Goal: Find specific page/section: Find specific page/section

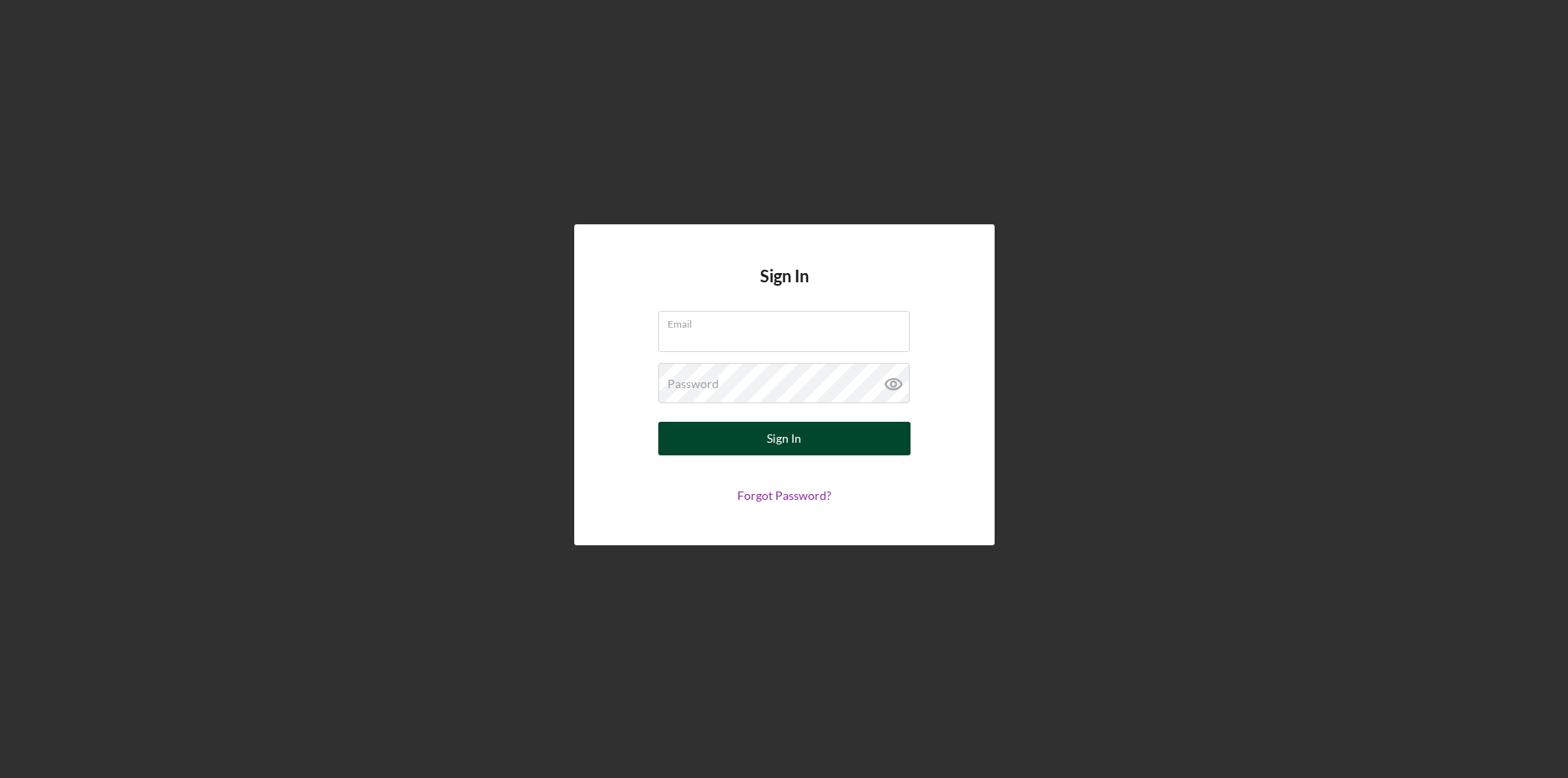
type input "e.manglona@developcnmi.com"
click at [758, 436] on button "Sign In" at bounding box center [784, 438] width 252 height 33
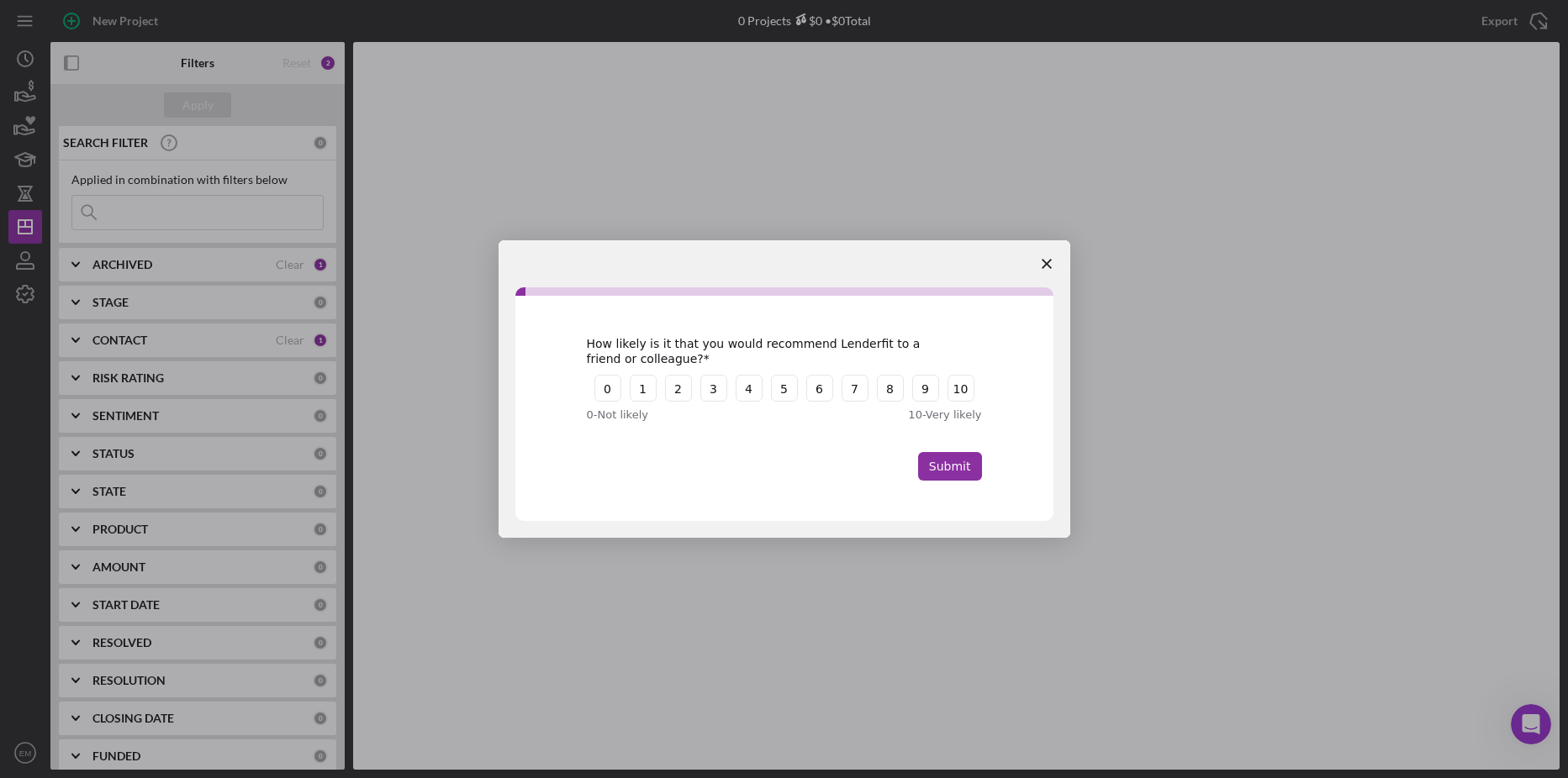
click at [1042, 260] on polygon "Close survey" at bounding box center [1046, 264] width 10 height 10
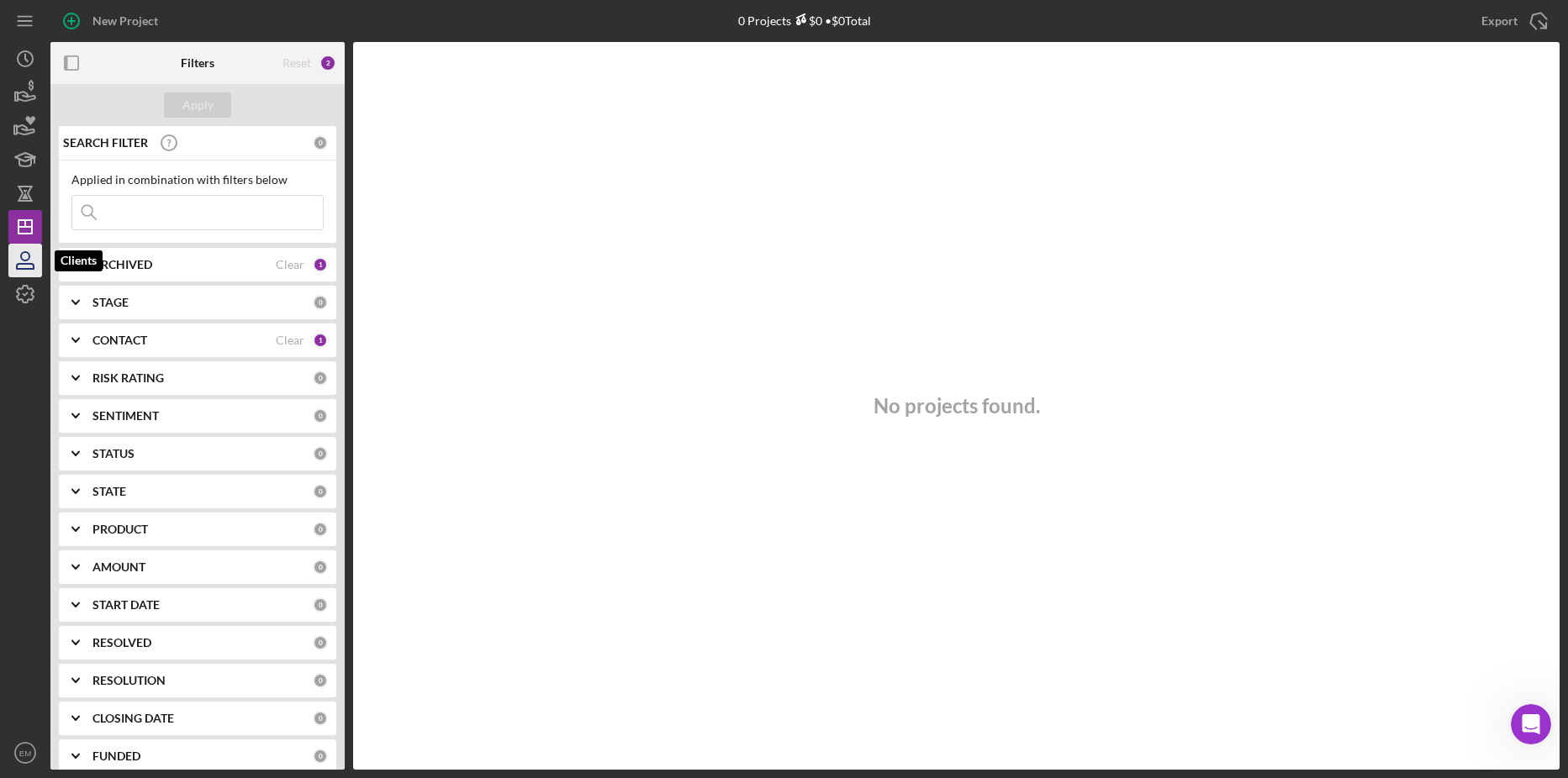
click at [22, 258] on icon "button" at bounding box center [25, 260] width 42 height 42
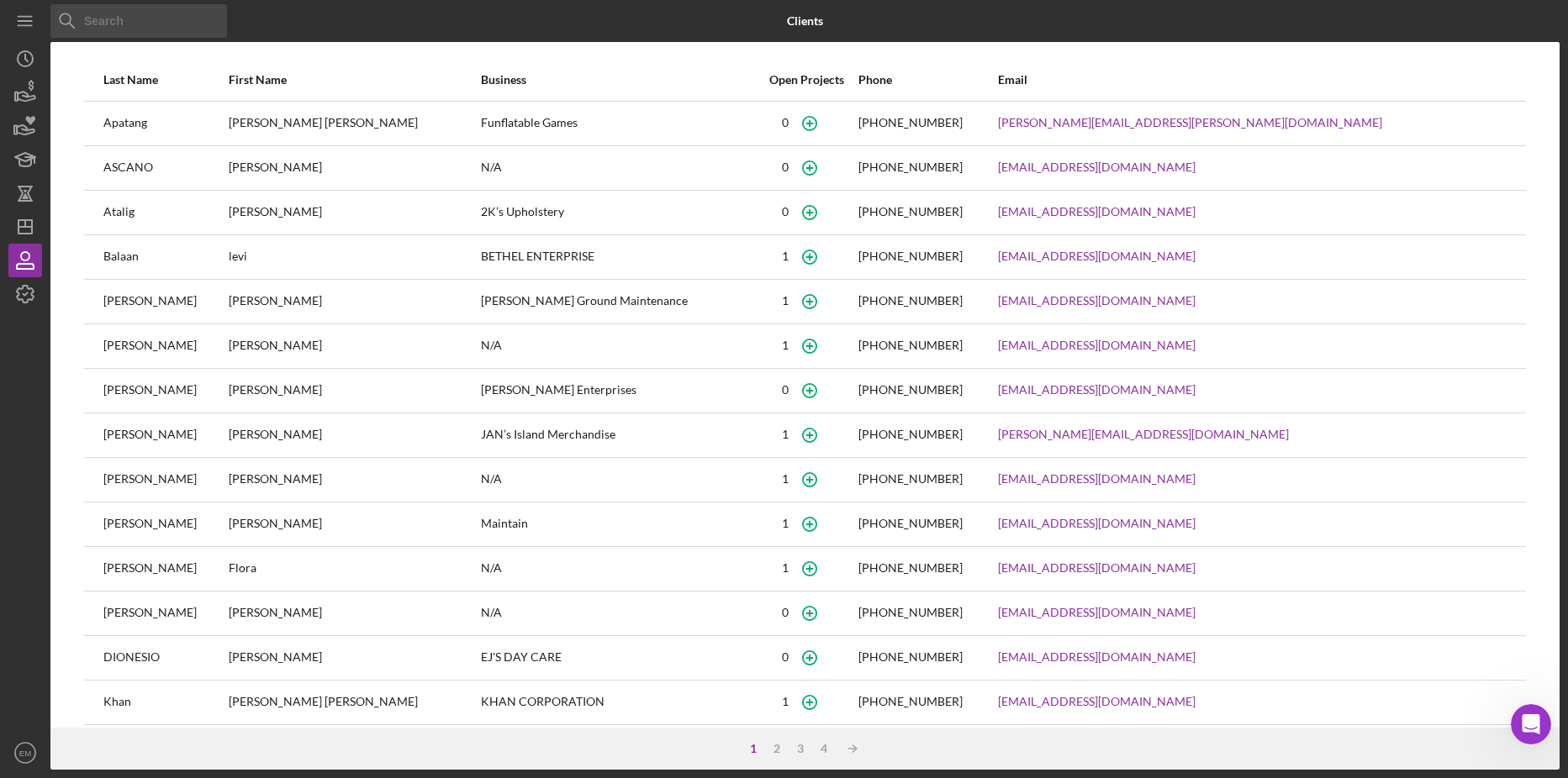
scroll to position [59, 0]
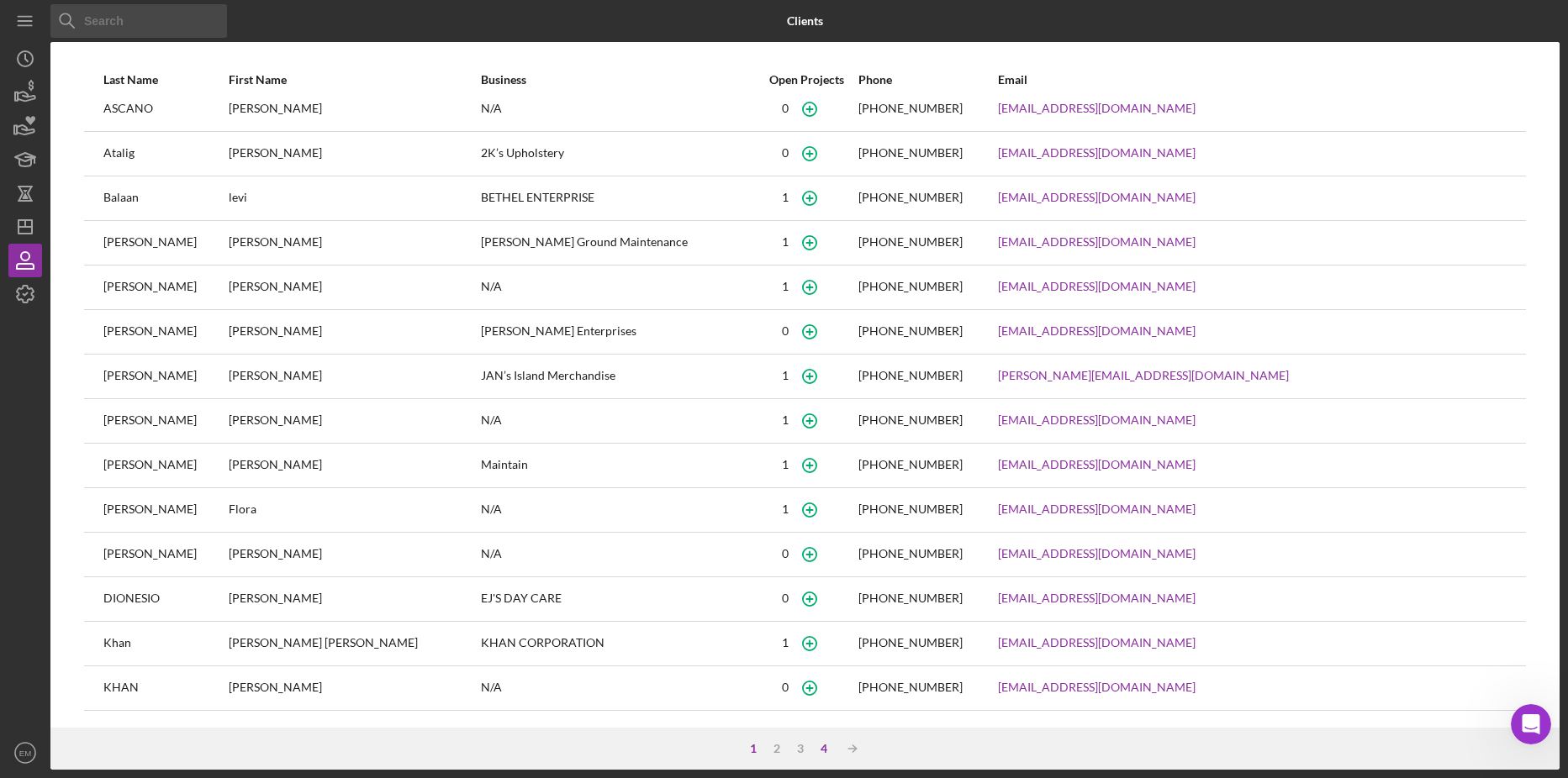
click at [823, 750] on div "4" at bounding box center [823, 749] width 23 height 14
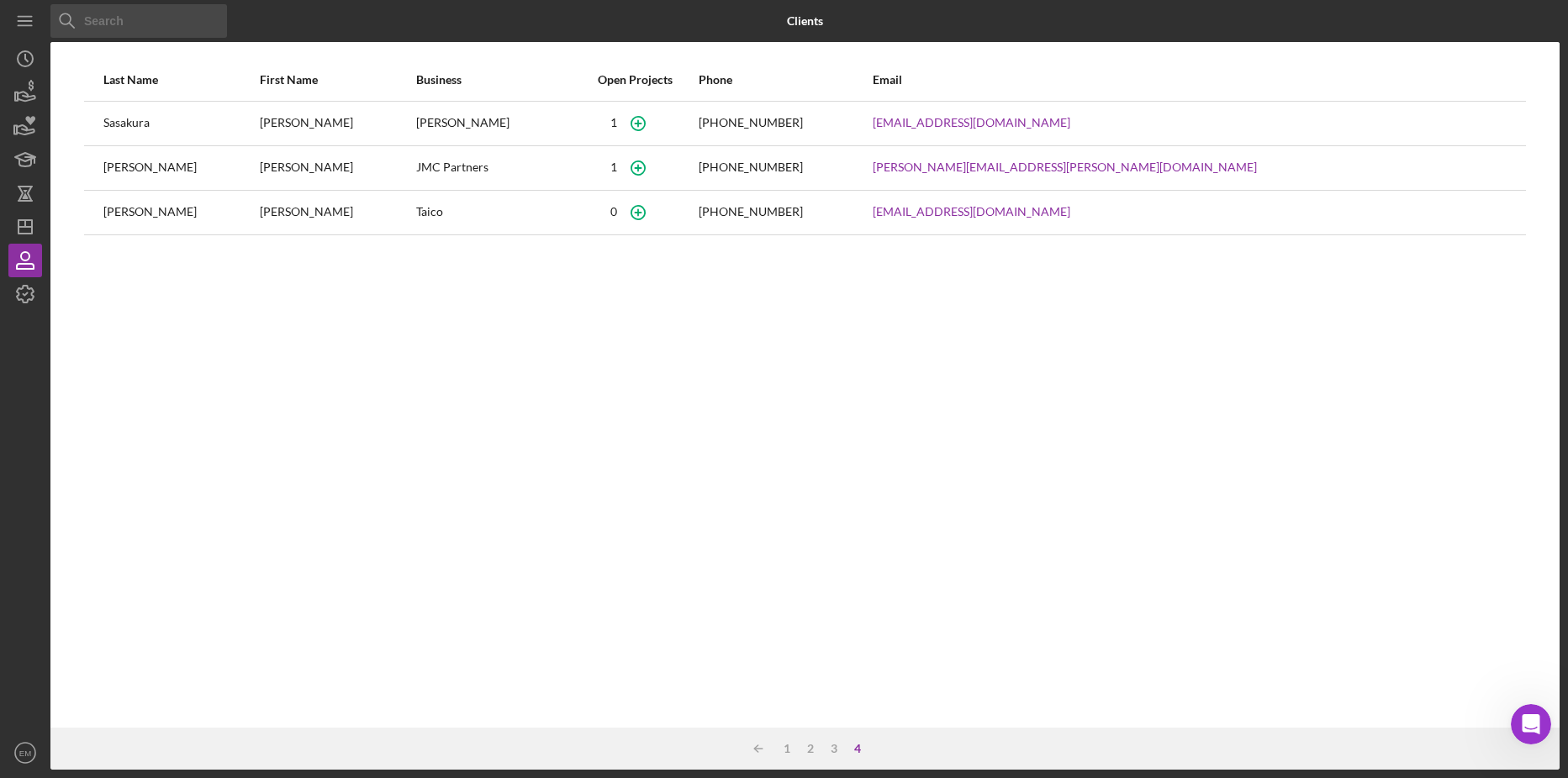
scroll to position [0, 0]
click at [836, 750] on div "3" at bounding box center [833, 749] width 23 height 14
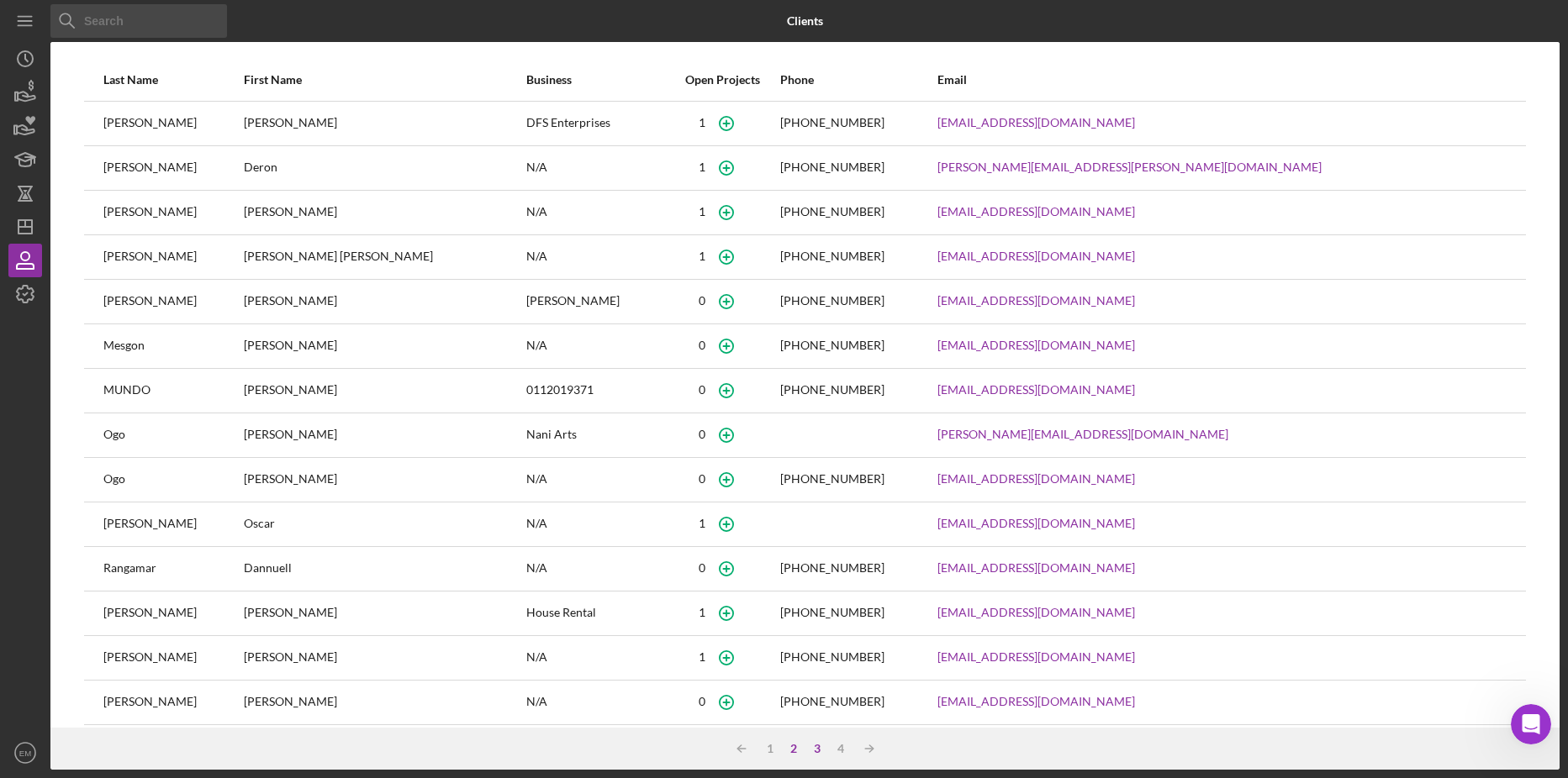
click at [789, 745] on div "2" at bounding box center [793, 749] width 23 height 14
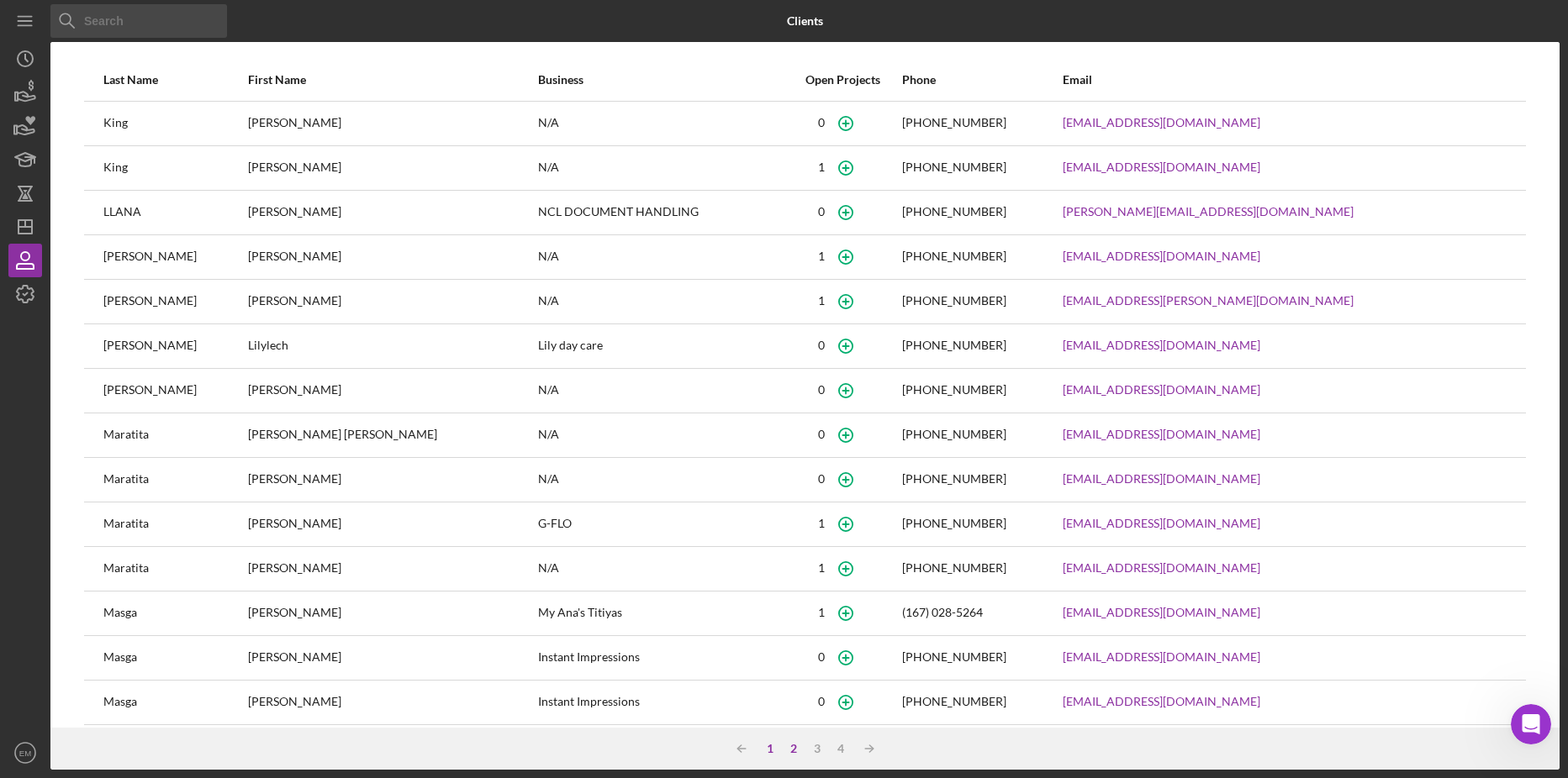
click at [770, 746] on div "1" at bounding box center [769, 749] width 23 height 14
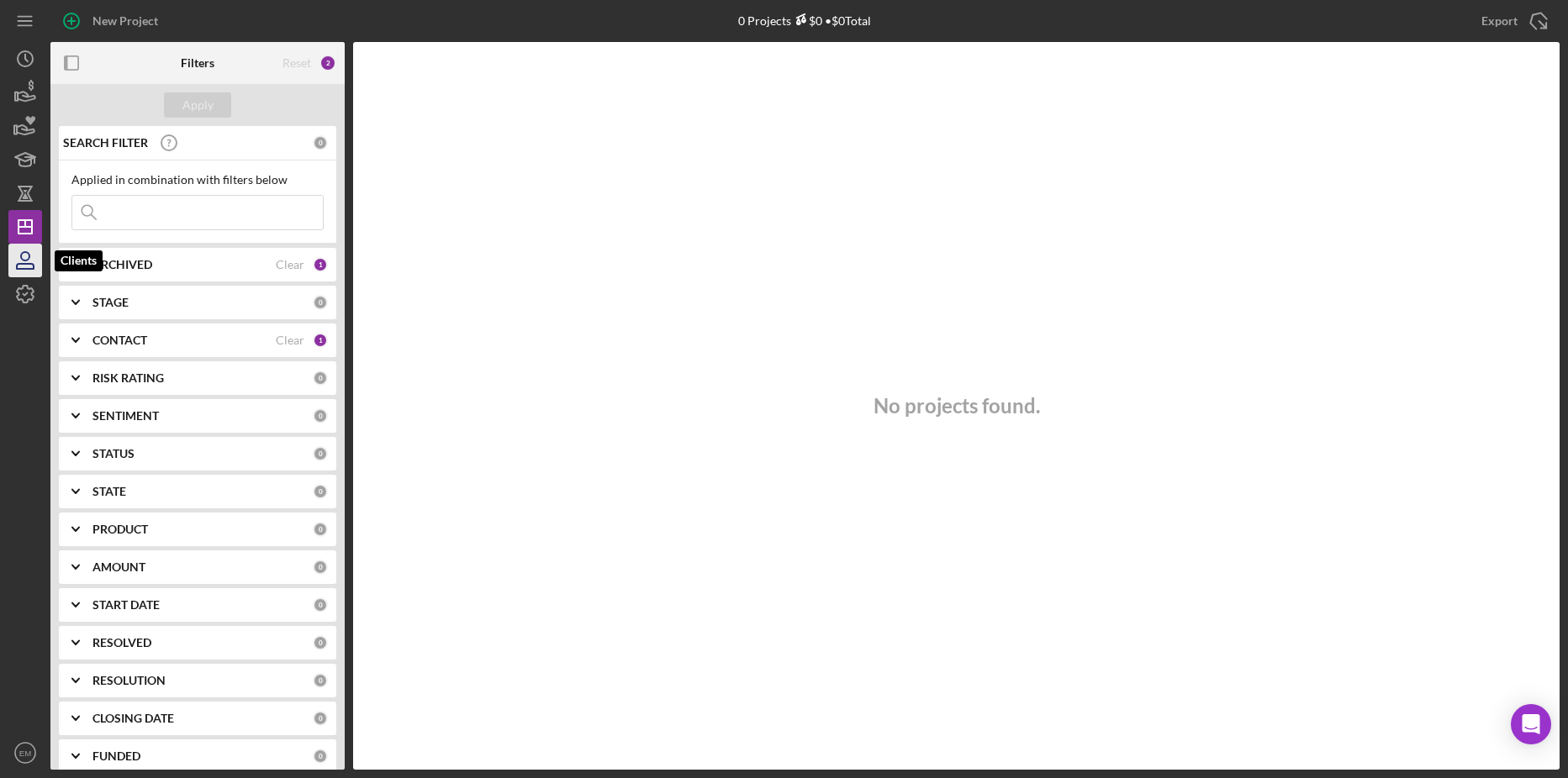
click at [21, 260] on icon "button" at bounding box center [25, 260] width 42 height 42
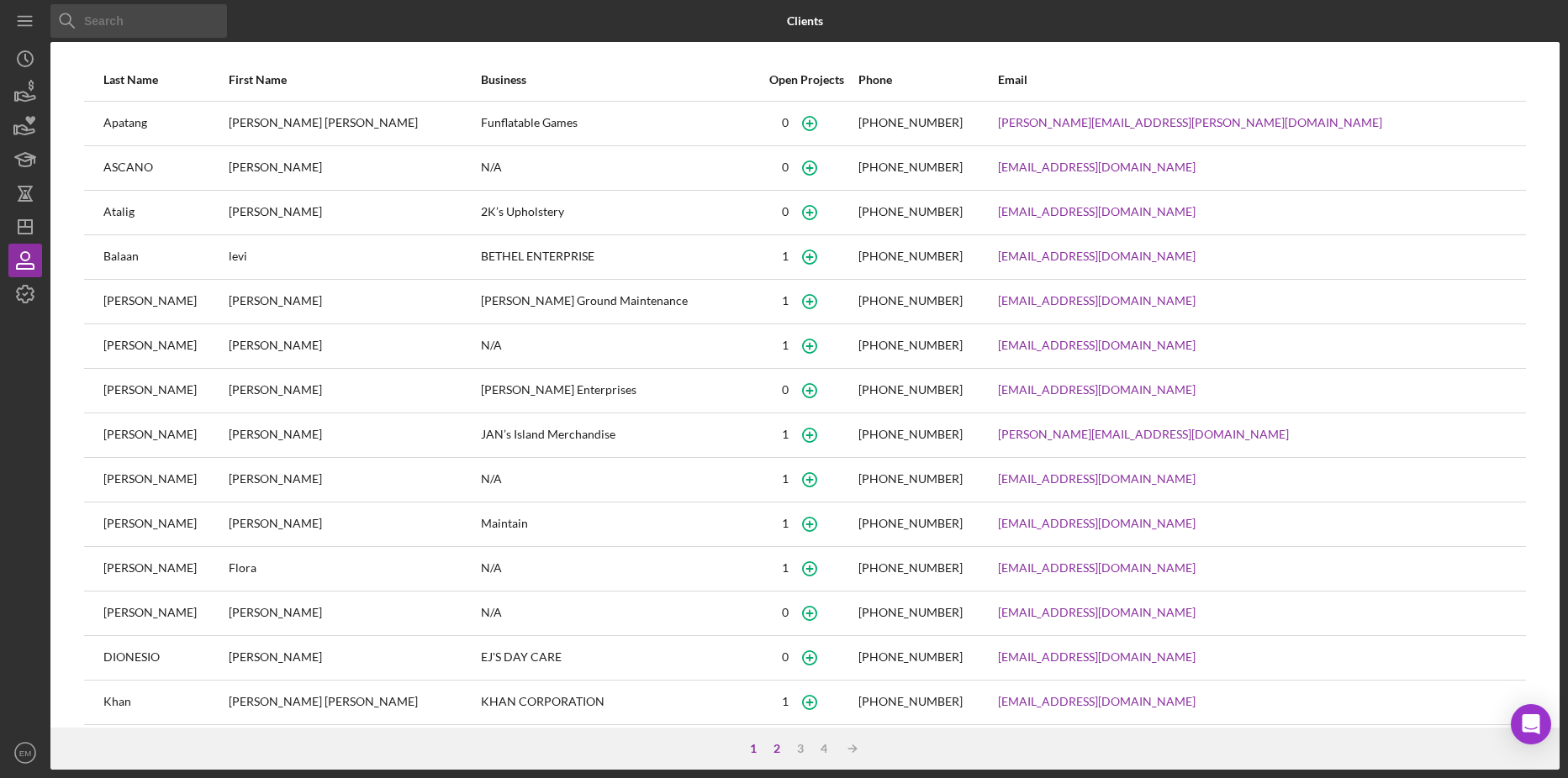
click at [774, 754] on div "2" at bounding box center [776, 749] width 23 height 14
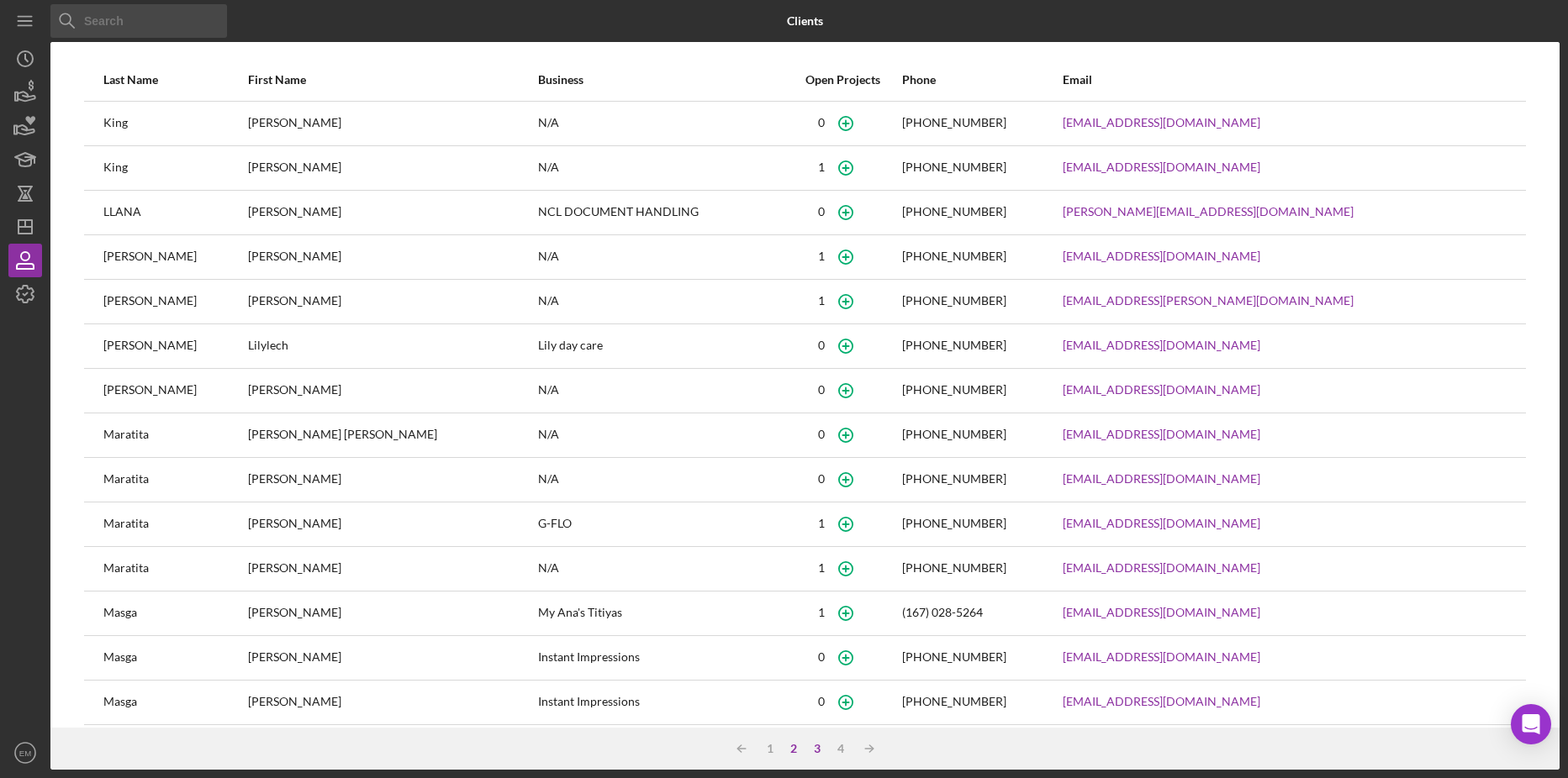
click at [820, 750] on div "3" at bounding box center [817, 749] width 23 height 14
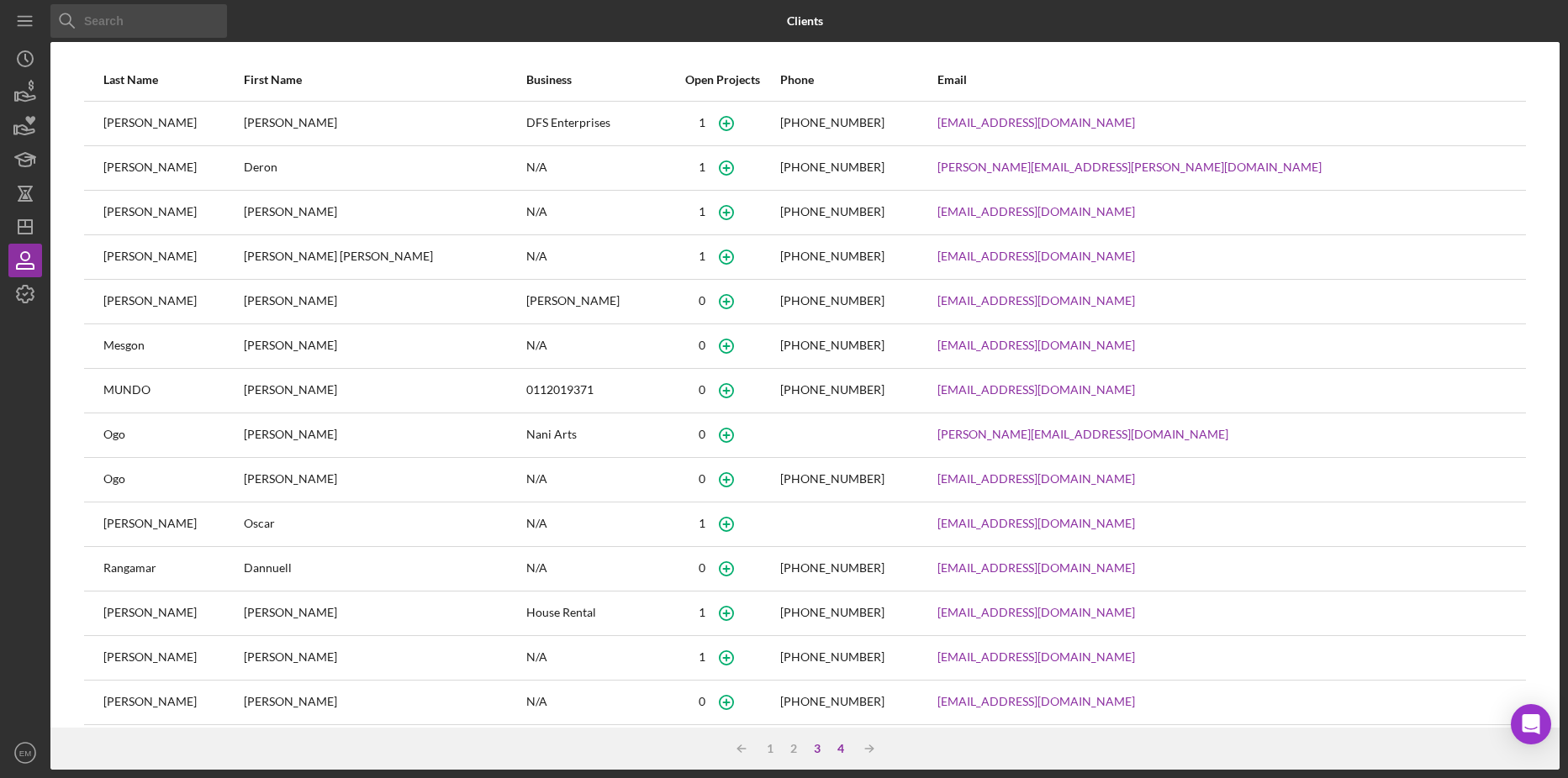
click at [841, 744] on div "4" at bounding box center [840, 749] width 23 height 14
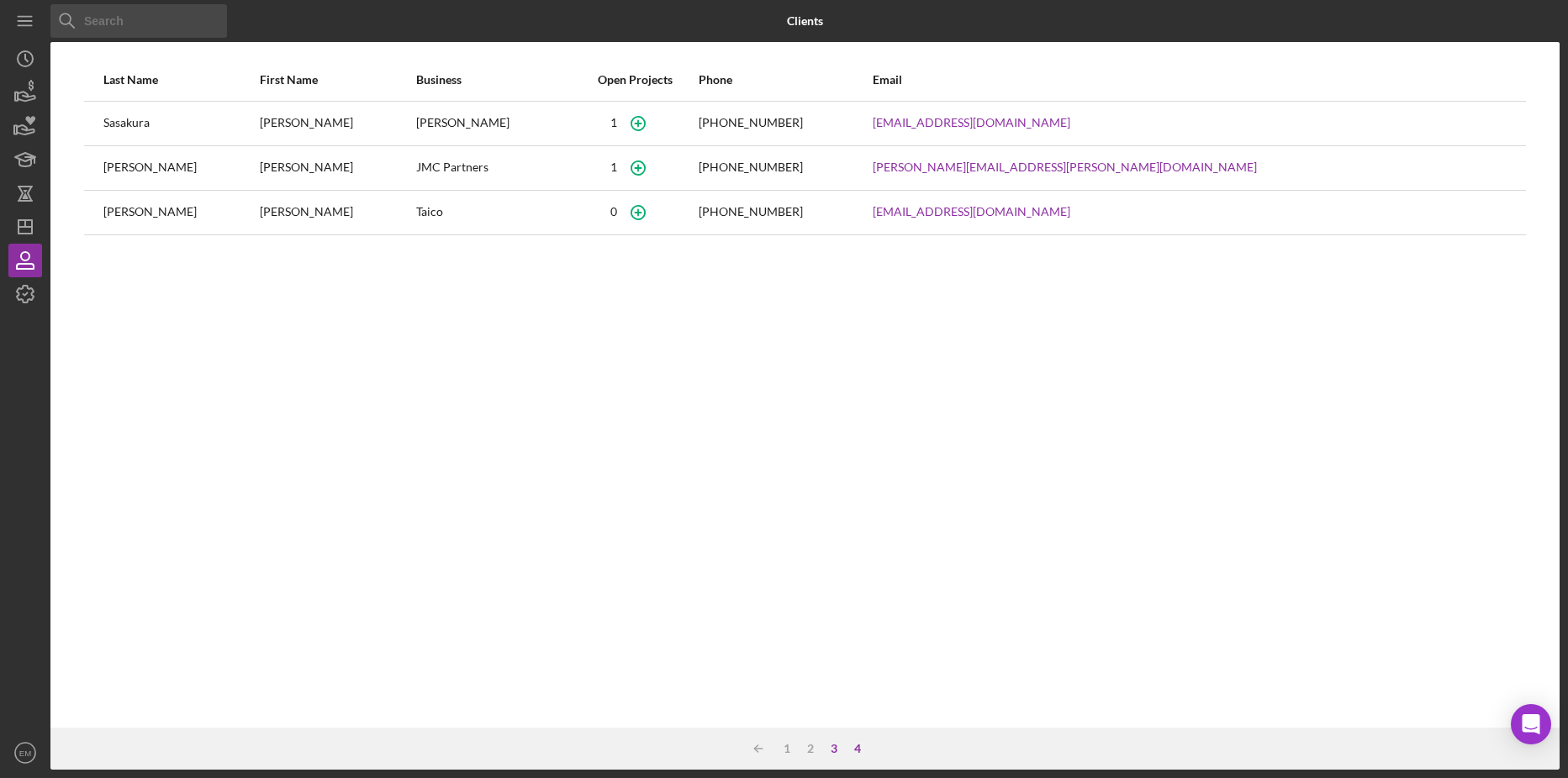
click at [831, 746] on div "3" at bounding box center [833, 749] width 23 height 14
